Goal: Transaction & Acquisition: Purchase product/service

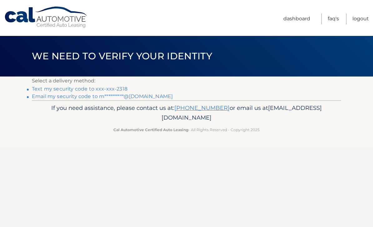
click at [120, 88] on link "Text my security code to xxx-xxx-2318" at bounding box center [79, 89] width 95 height 6
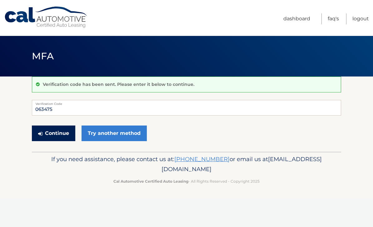
type input "063475"
click at [53, 132] on button "Continue" at bounding box center [53, 133] width 43 height 16
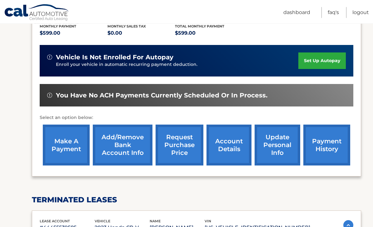
scroll to position [136, 0]
click at [66, 140] on link "make a payment" at bounding box center [66, 145] width 47 height 41
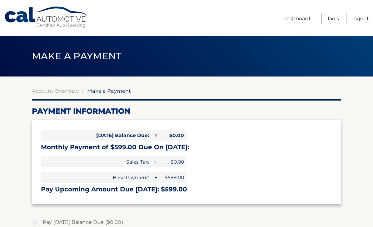
select select "ODkzYzI0YTUtOWFhMi00MDI5LWEzYWYtMjY4ZGNlNTk0NDcz"
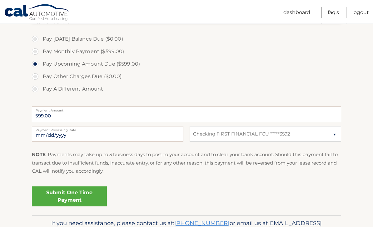
scroll to position [184, 0]
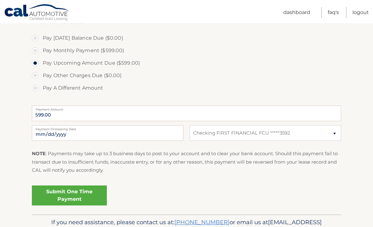
click at [83, 195] on link "Submit One Time Payment" at bounding box center [69, 196] width 75 height 20
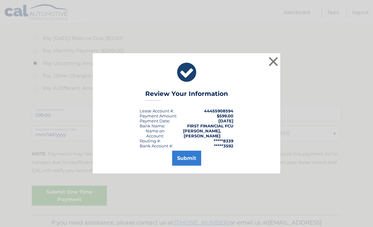
scroll to position [184, 0]
click at [189, 166] on button "Submit" at bounding box center [186, 158] width 29 height 15
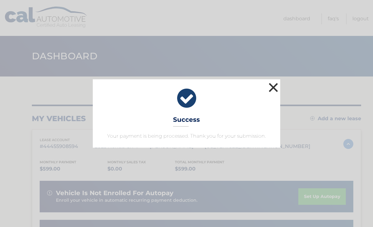
click at [278, 88] on button "×" at bounding box center [273, 87] width 12 height 12
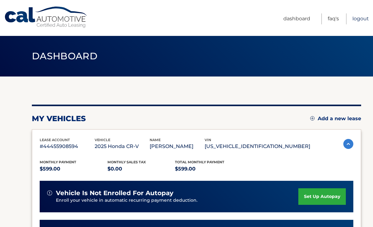
click at [363, 18] on link "Logout" at bounding box center [360, 18] width 17 height 11
